Goal: Information Seeking & Learning: Learn about a topic

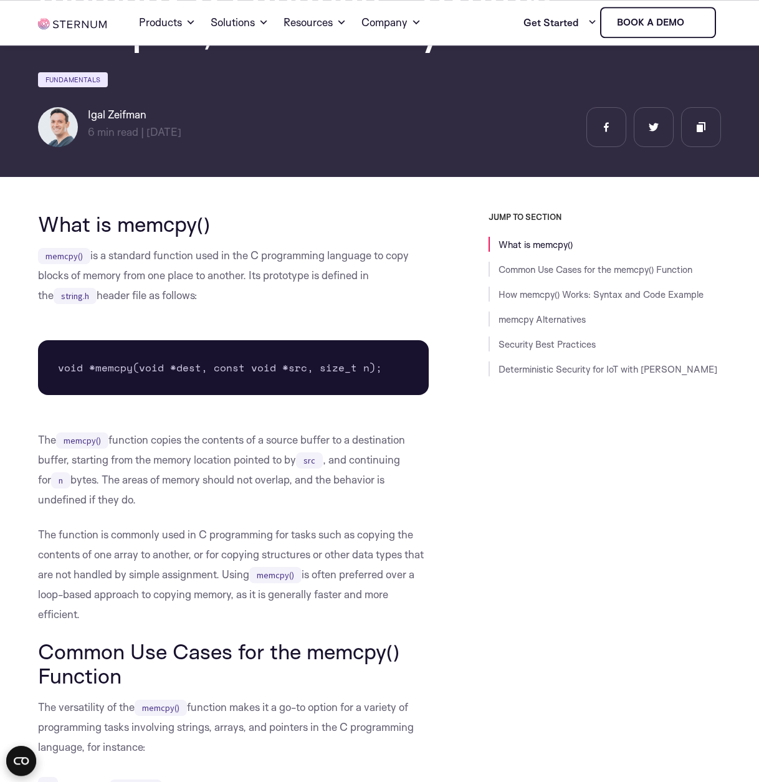
scroll to position [217, 0]
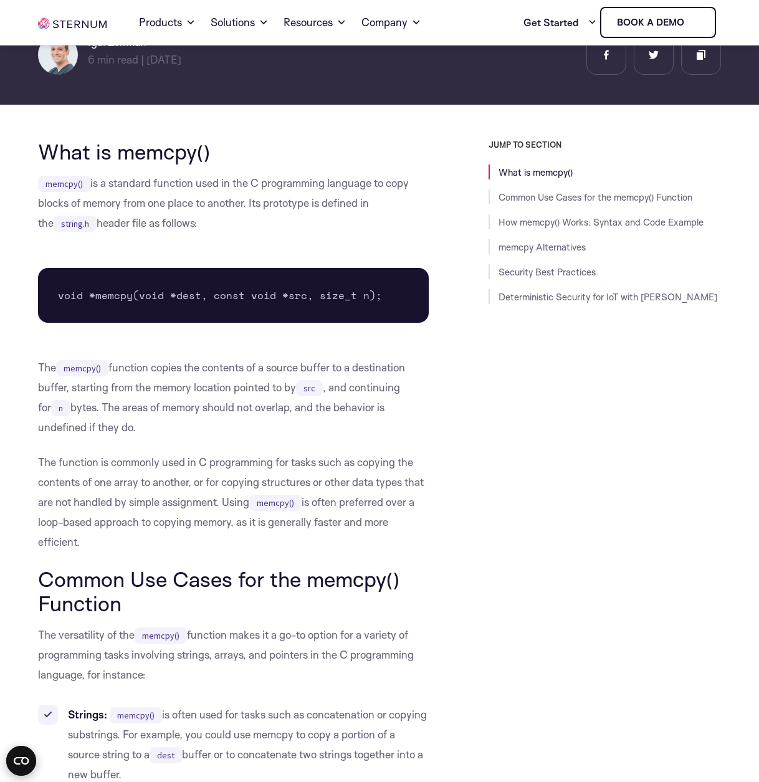
drag, startPoint x: 255, startPoint y: 318, endPoint x: 371, endPoint y: 352, distance: 120.8
click at [291, 323] on pre "void *memcpy(void *dest, const void *src, size_t n);" at bounding box center [233, 295] width 390 height 55
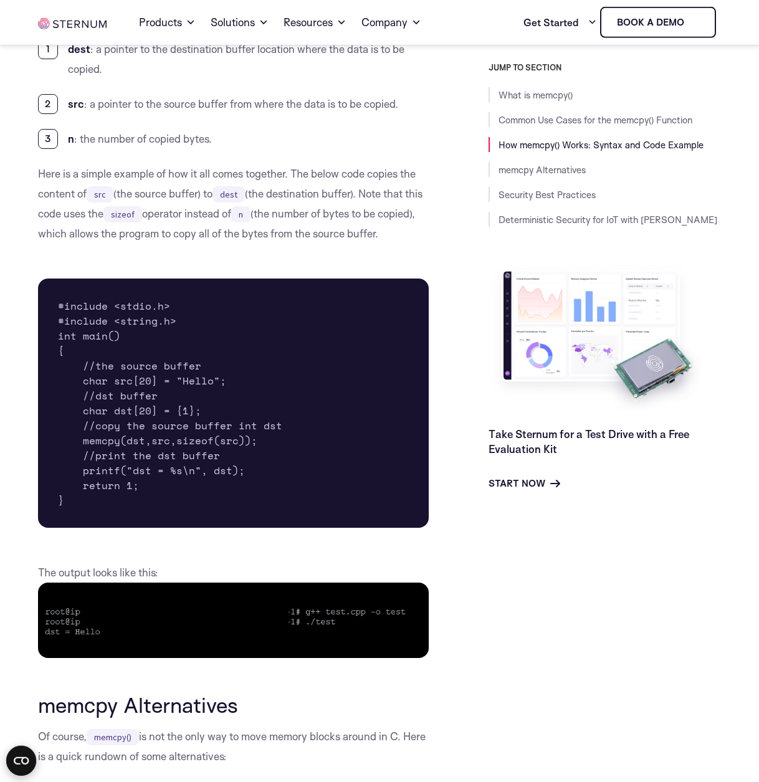
scroll to position [1445, 0]
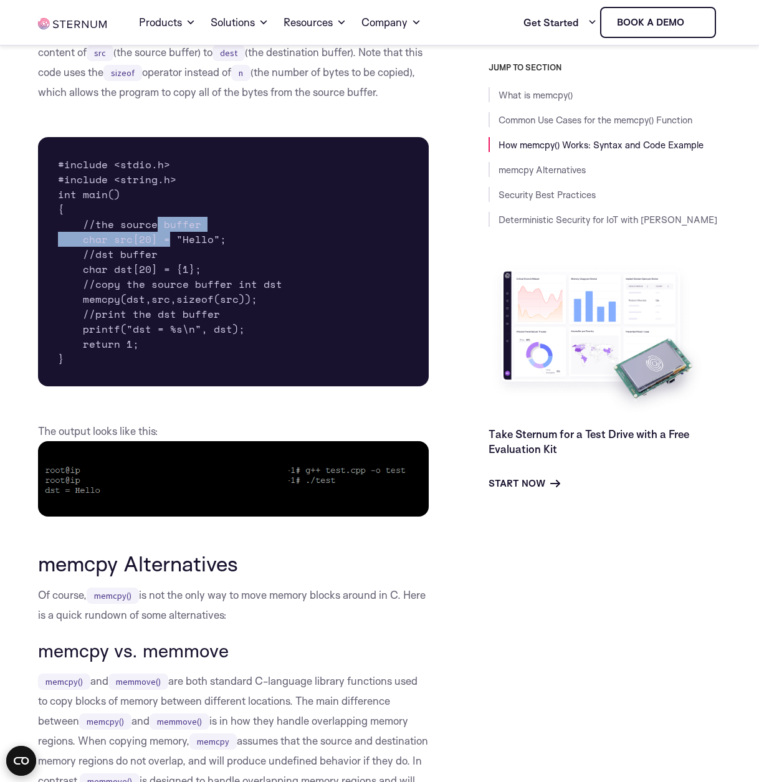
drag, startPoint x: 158, startPoint y: 229, endPoint x: 171, endPoint y: 237, distance: 15.9
click at [169, 236] on pre "#include <stdio.h> #include <string.h> int main() { //the source buffer char sr…" at bounding box center [233, 261] width 390 height 249
click at [166, 250] on pre "#include <stdio.h> #include <string.h> int main() { //the source buffer char sr…" at bounding box center [233, 261] width 390 height 249
drag, startPoint x: 100, startPoint y: 235, endPoint x: 169, endPoint y: 240, distance: 69.9
click at [168, 240] on pre "#include <stdio.h> #include <string.h> int main() { //the source buffer char sr…" at bounding box center [233, 261] width 390 height 249
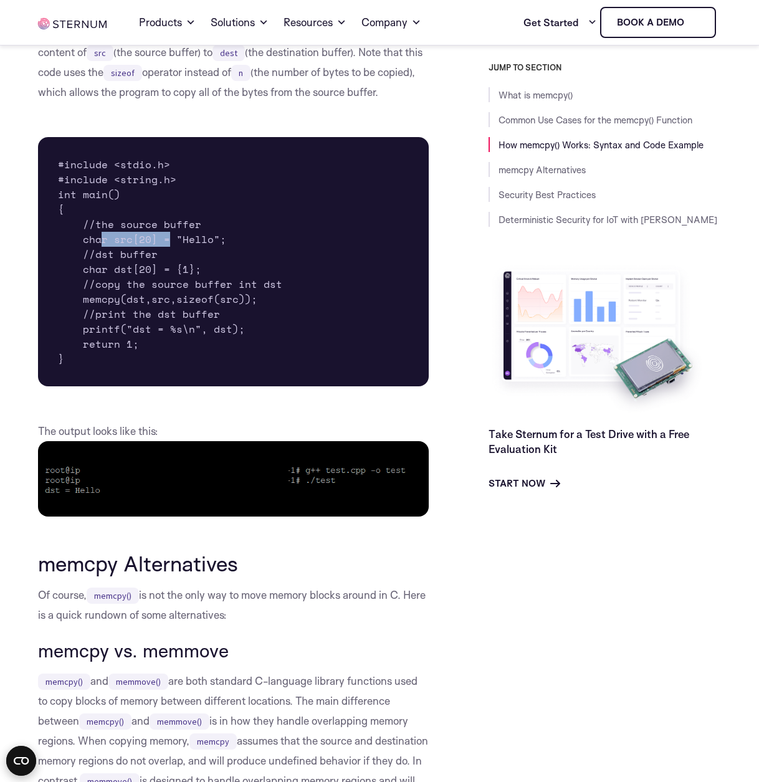
click at [170, 240] on pre "#include <stdio.h> #include <string.h> int main() { //the source buffer char sr…" at bounding box center [233, 261] width 390 height 249
click at [209, 239] on pre "#include <stdio.h> #include <string.h> int main() { //the source buffer char sr…" at bounding box center [233, 261] width 390 height 249
click at [101, 252] on pre "#include <stdio.h> #include <string.h> int main() { //the source buffer char sr…" at bounding box center [233, 261] width 390 height 249
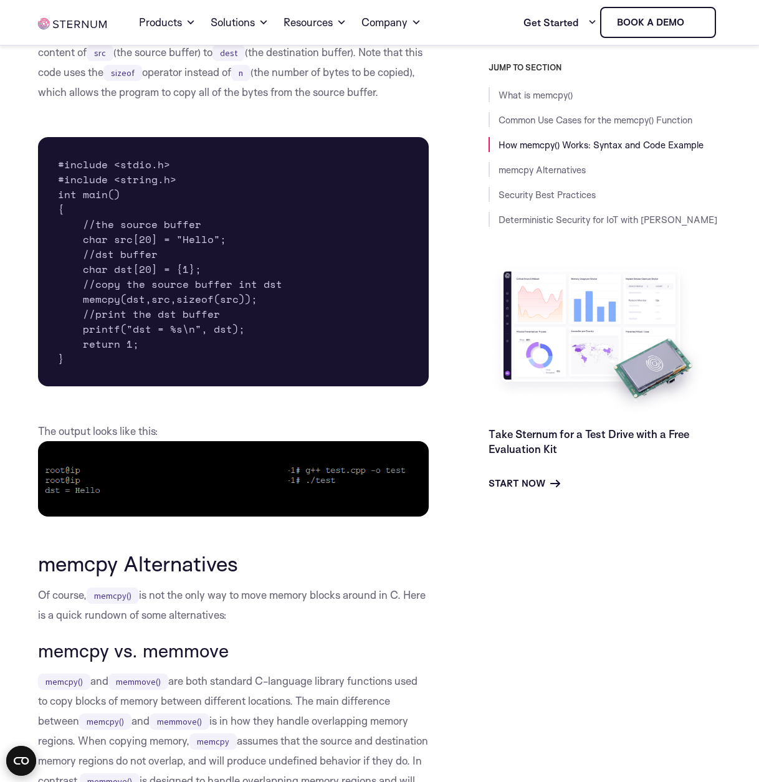
click at [131, 256] on pre "#include <stdio.h> #include <string.h> int main() { //the source buffer char sr…" at bounding box center [233, 261] width 390 height 249
click at [100, 278] on pre "#include <stdio.h> #include <string.h> int main() { //the source buffer char sr…" at bounding box center [233, 261] width 390 height 249
drag, startPoint x: 87, startPoint y: 272, endPoint x: 149, endPoint y: 274, distance: 62.3
click at [149, 274] on pre "#include <stdio.h> #include <string.h> int main() { //the source buffer char sr…" at bounding box center [233, 261] width 390 height 249
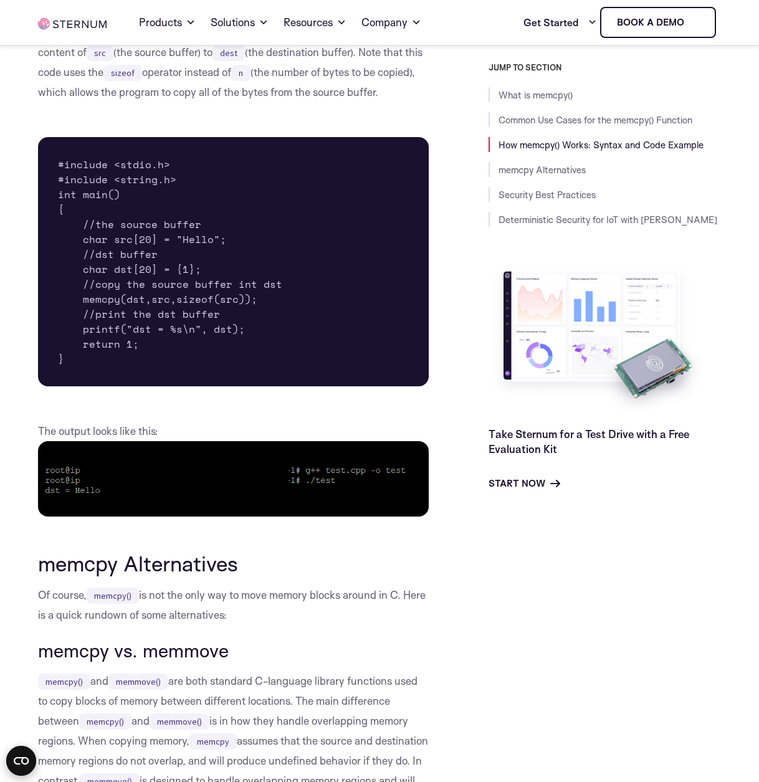
drag, startPoint x: 180, startPoint y: 273, endPoint x: 140, endPoint y: 342, distance: 79.3
click at [180, 273] on pre "#include <stdio.h> #include <string.h> int main() { //the source buffer char sr…" at bounding box center [233, 261] width 390 height 249
click at [195, 298] on pre "#include <stdio.h> #include <string.h> int main() { //the source buffer char sr…" at bounding box center [233, 261] width 390 height 249
